Goal: Check status: Check status

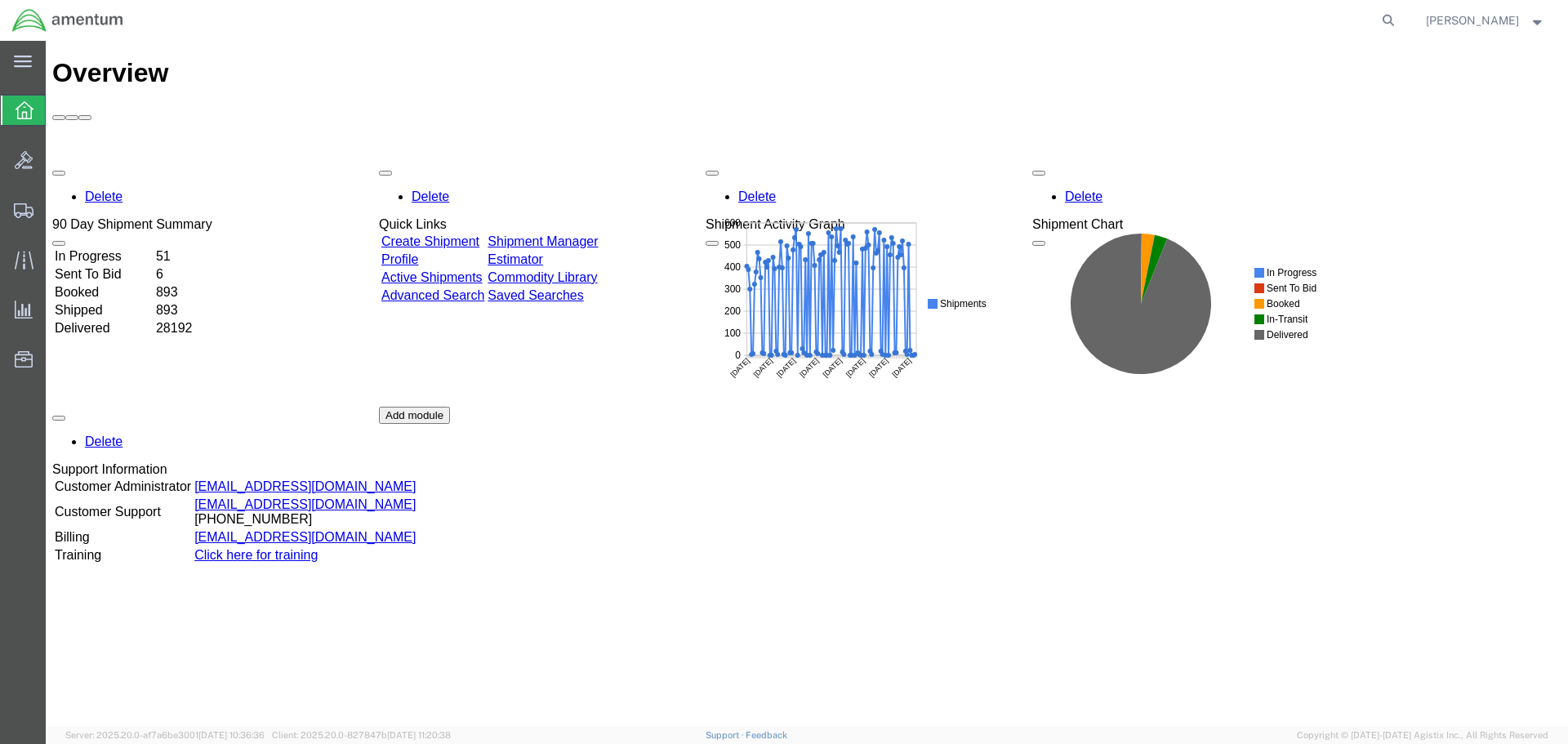
click at [1402, 27] on form at bounding box center [1389, 20] width 26 height 41
click at [1400, 23] on icon at bounding box center [1388, 20] width 23 height 23
paste input "ILL-25266-0239"
type input "ILL-25266-0239"
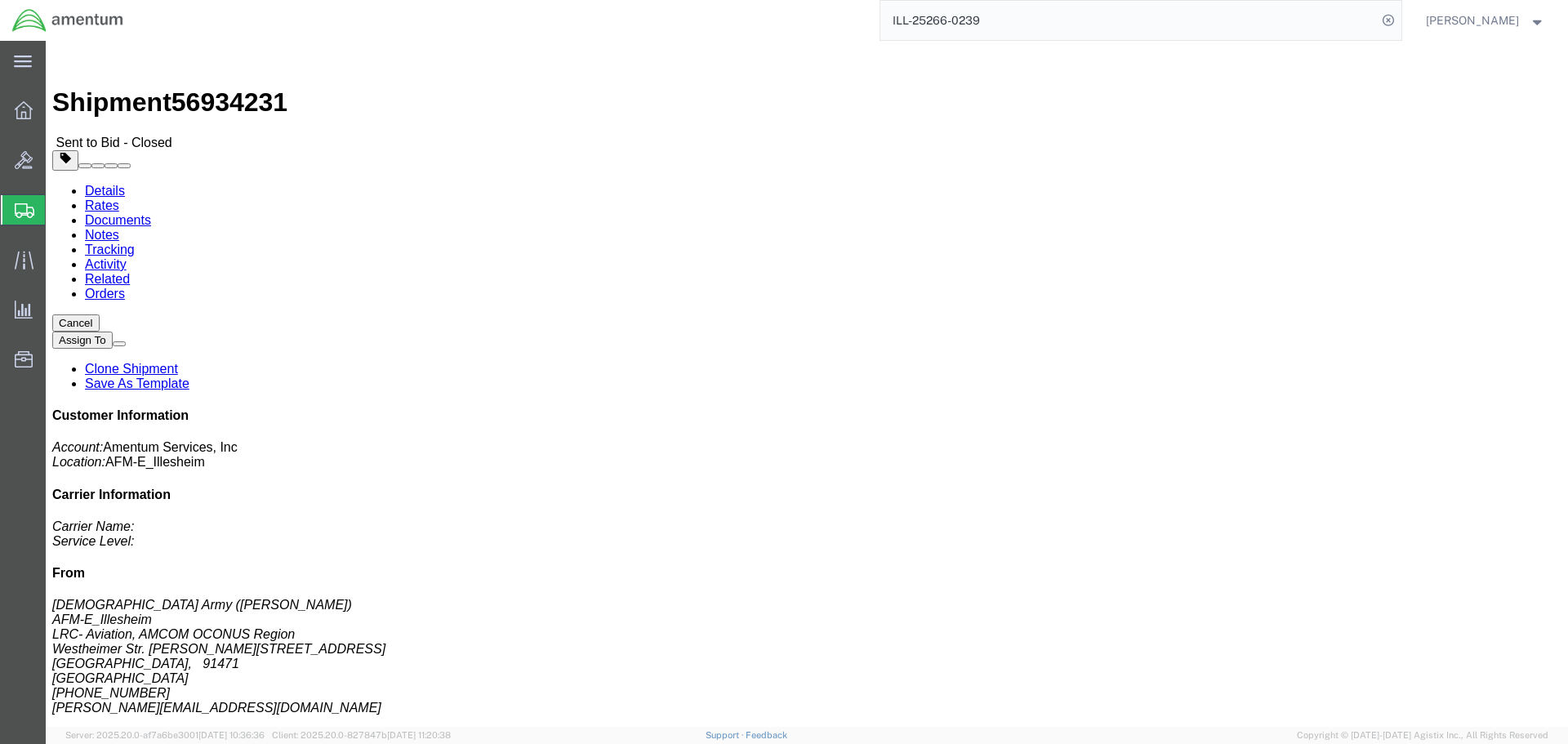
click div "Ship From [DEMOGRAPHIC_DATA] Army ([PERSON_NAME]) AFM-E_Illesheim LRC- Aviation…"
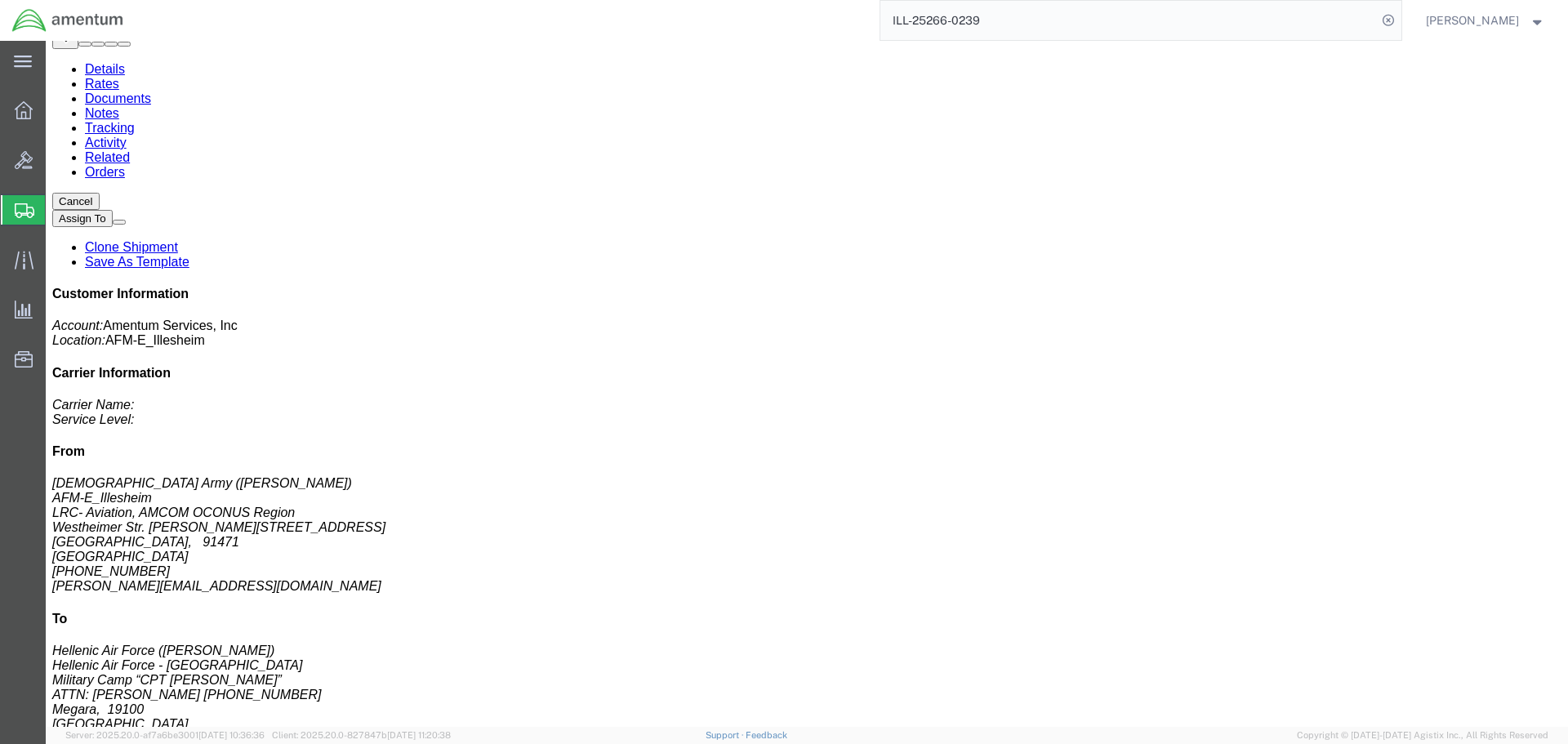
scroll to position [163, 0]
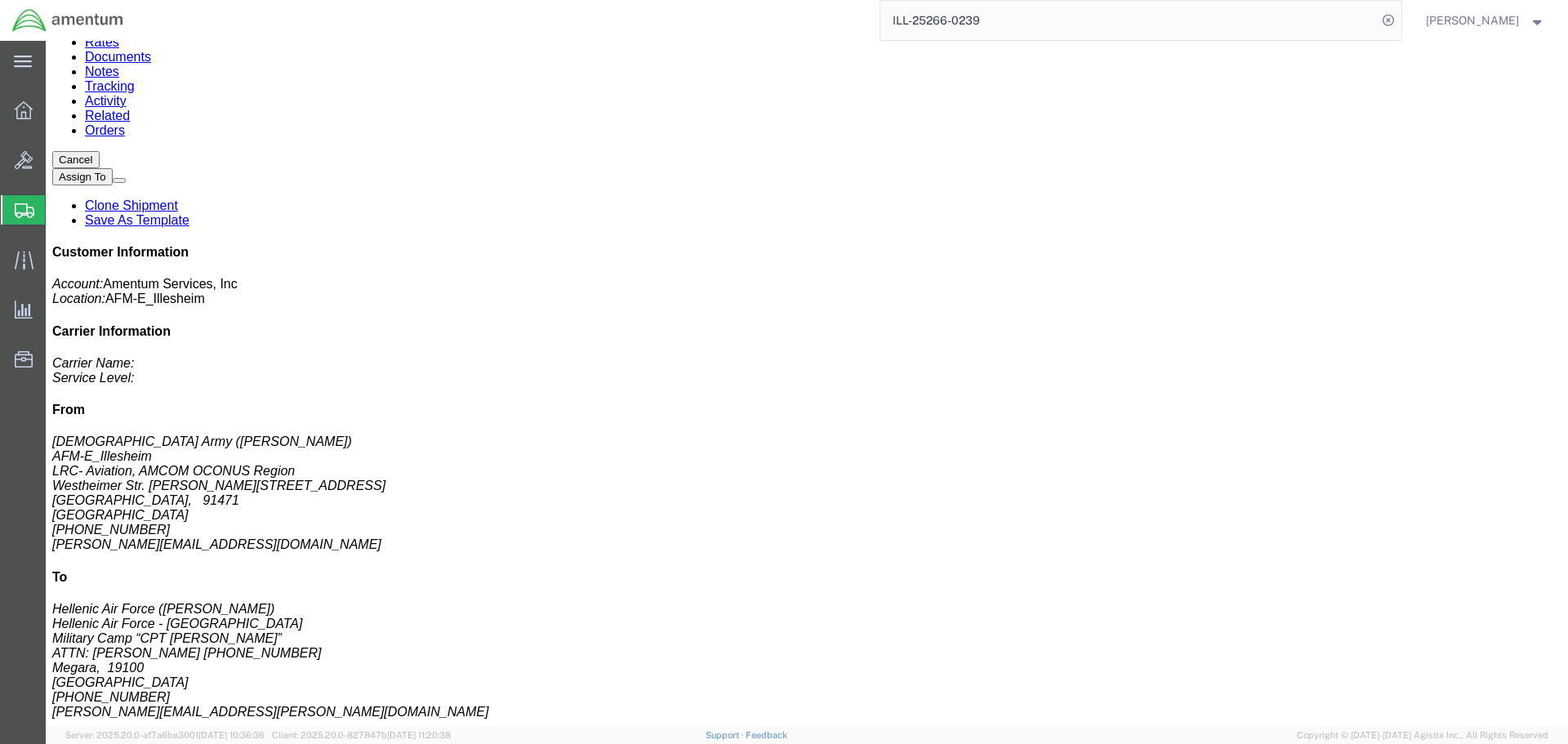
click link "Rates"
